Goal: Transaction & Acquisition: Obtain resource

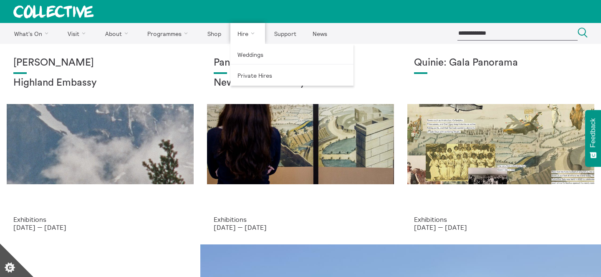
click at [247, 32] on link "Hire" at bounding box center [247, 33] width 35 height 21
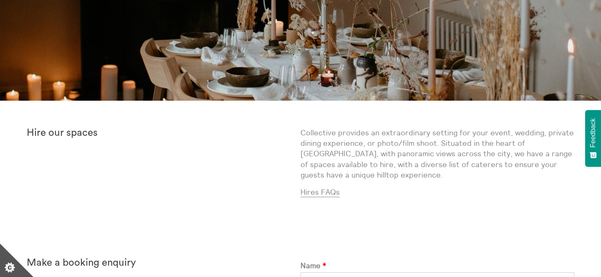
scroll to position [146, 0]
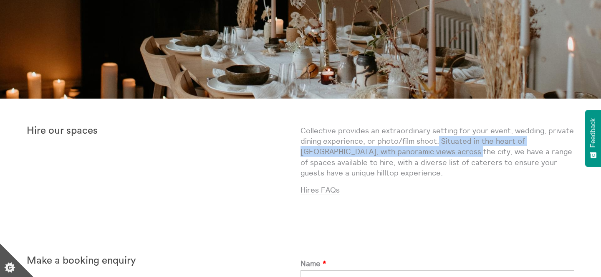
drag, startPoint x: 438, startPoint y: 141, endPoint x: 429, endPoint y: 148, distance: 11.7
click at [429, 148] on p "Collective provides an extraordinary setting for your event, wedding, private d…" at bounding box center [438, 151] width 274 height 53
copy p "Situated in the heart of Edinburgh, with panoramic views across the city"
click at [374, 148] on p "Collective provides an extraordinary setting for your event, wedding, private d…" at bounding box center [438, 151] width 274 height 53
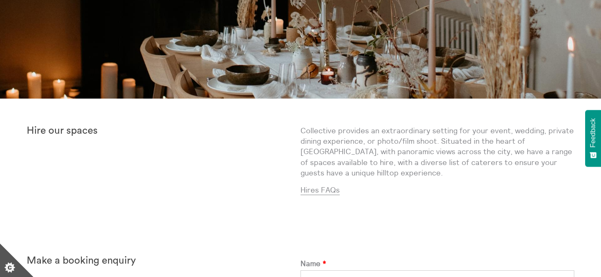
click at [374, 148] on p "Collective provides an extraordinary setting for your event, wedding, private d…" at bounding box center [438, 151] width 274 height 53
click at [342, 141] on p "Collective provides an extraordinary setting for your event, wedding, private d…" at bounding box center [438, 151] width 274 height 53
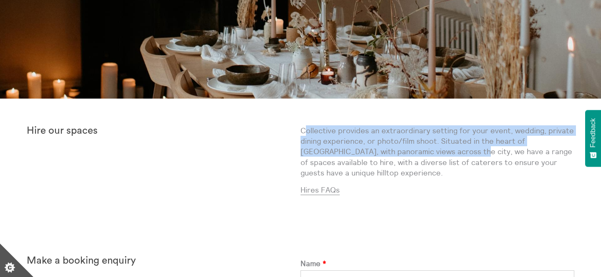
drag, startPoint x: 303, startPoint y: 132, endPoint x: 435, endPoint y: 147, distance: 132.3
click at [435, 147] on p "Collective provides an extraordinary setting for your event, wedding, private d…" at bounding box center [438, 151] width 274 height 53
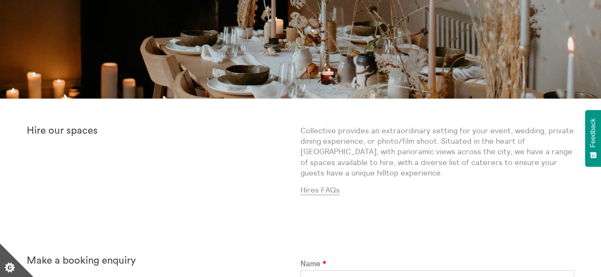
click at [437, 137] on p "Collective provides an extraordinary setting for your event, wedding, private d…" at bounding box center [438, 151] width 274 height 53
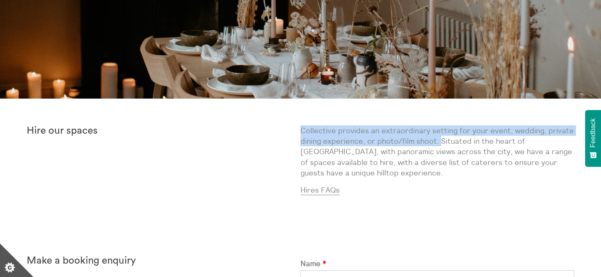
drag, startPoint x: 440, startPoint y: 142, endPoint x: 300, endPoint y: 128, distance: 141.4
click at [300, 128] on div "Hire our spaces Collective provides an extraordinary setting for your event, we…" at bounding box center [301, 163] width 548 height 76
copy div "Collective provides an extraordinary setting for your event, wedding, private d…"
click at [443, 163] on p "Collective provides an extraordinary setting for your event, wedding, private d…" at bounding box center [438, 151] width 274 height 53
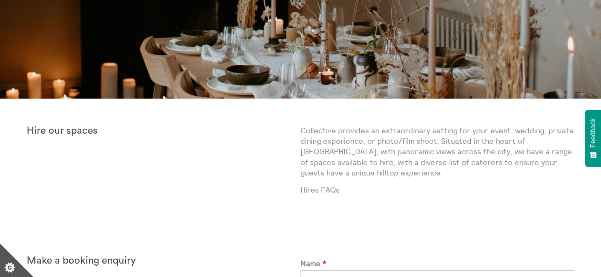
click at [443, 163] on p "Collective provides an extraordinary setting for your event, wedding, private d…" at bounding box center [438, 151] width 274 height 53
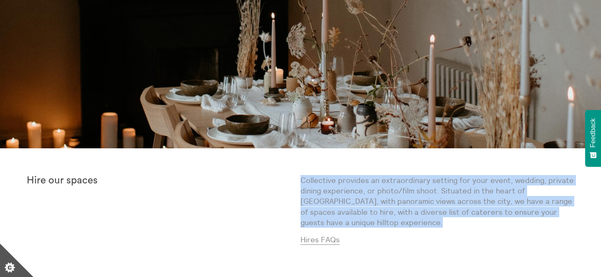
scroll to position [0, 0]
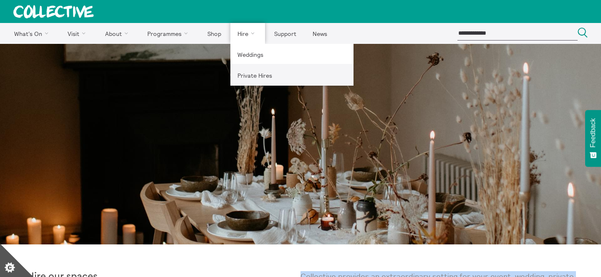
click at [254, 68] on link "Private Hires" at bounding box center [291, 75] width 123 height 21
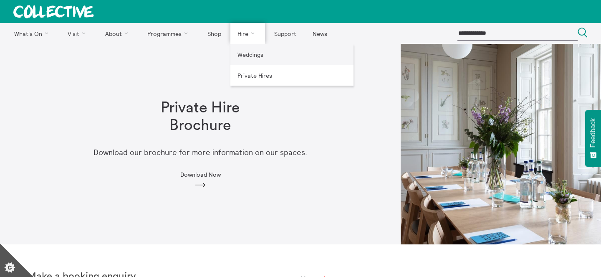
click at [248, 58] on link "Weddings" at bounding box center [291, 54] width 123 height 21
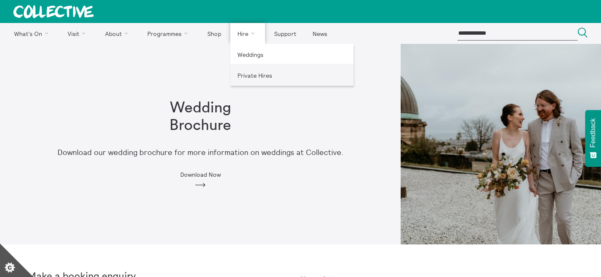
click at [253, 79] on link "Private Hires" at bounding box center [291, 75] width 123 height 21
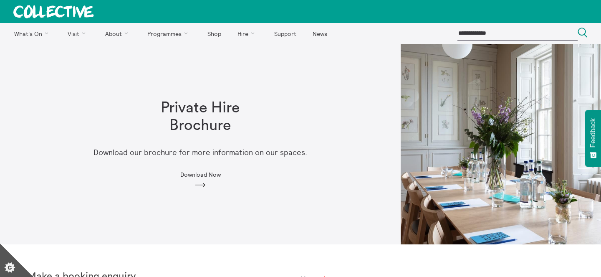
click at [229, 140] on div "Private Hire Brochure Download our brochure for more information on our spaces.…" at bounding box center [200, 144] width 321 height 116
click at [248, 55] on link "Weddings" at bounding box center [291, 54] width 123 height 21
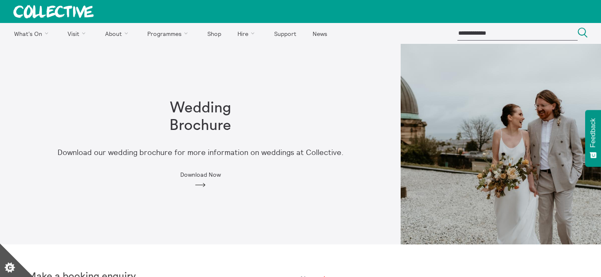
click at [213, 119] on h1 "Wedding Brochure" at bounding box center [200, 116] width 107 height 35
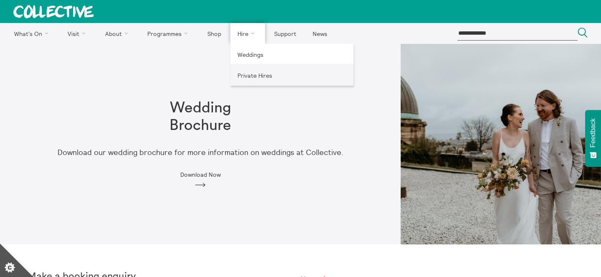
click at [258, 77] on link "Private Hires" at bounding box center [291, 75] width 123 height 21
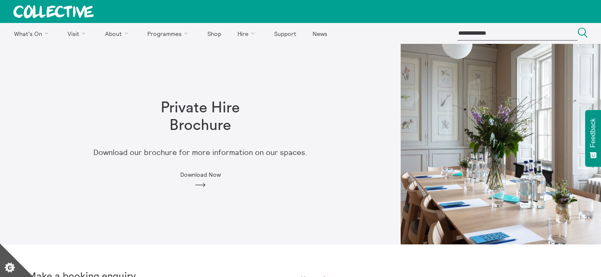
click at [378, 117] on div "Private Hire Brochure Download our brochure for more information on our spaces.…" at bounding box center [200, 144] width 401 height 200
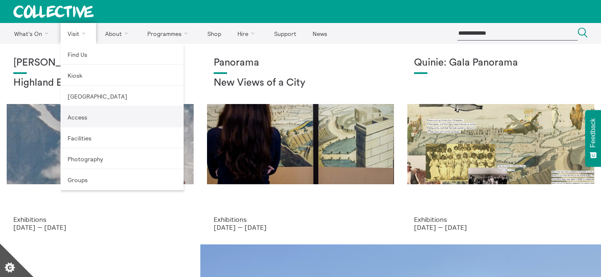
click at [90, 123] on link "Access" at bounding box center [122, 116] width 123 height 21
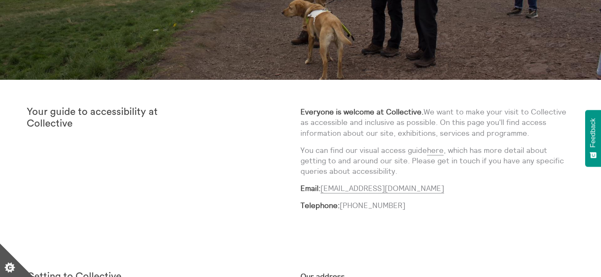
scroll to position [245, 0]
